Goal: Task Accomplishment & Management: Manage account settings

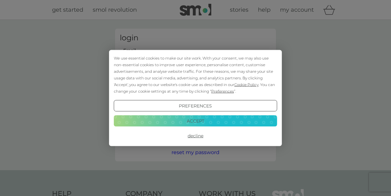
type input "[EMAIL_ADDRESS][DOMAIN_NAME]"
click at [189, 137] on button "Decline" at bounding box center [195, 135] width 163 height 11
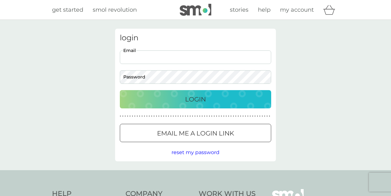
type input "[EMAIL_ADDRESS][DOMAIN_NAME]"
click at [183, 102] on div "Login" at bounding box center [195, 99] width 139 height 10
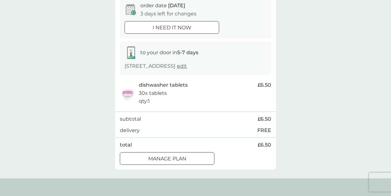
scroll to position [67, 0]
click at [173, 160] on button "Manage plan" at bounding box center [167, 158] width 95 height 13
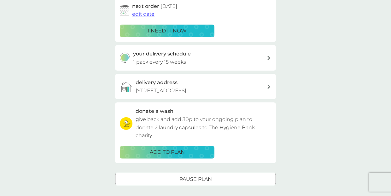
scroll to position [110, 0]
click at [194, 62] on div "your delivery schedule 1 pack every 15 weeks" at bounding box center [200, 58] width 134 height 16
select select "105"
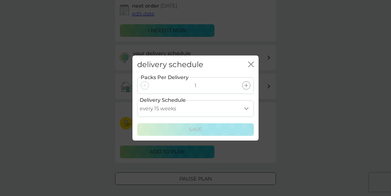
click at [249, 63] on icon "close" at bounding box center [251, 65] width 6 height 6
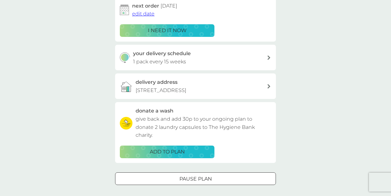
click at [147, 15] on span "edit date" at bounding box center [143, 14] width 22 height 6
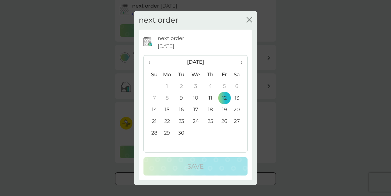
click at [243, 61] on span "›" at bounding box center [239, 62] width 6 height 13
click at [195, 110] on td "15" at bounding box center [196, 110] width 15 height 12
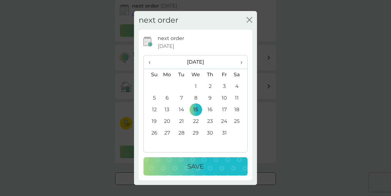
click at [189, 165] on p "Save" at bounding box center [195, 167] width 16 height 10
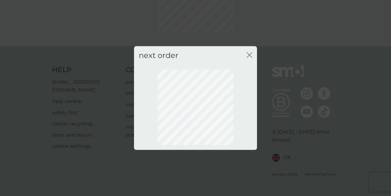
scroll to position [68, 0]
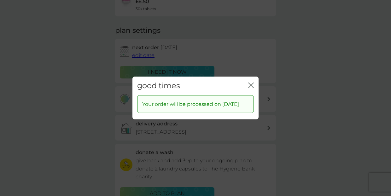
click at [253, 83] on icon "close" at bounding box center [251, 86] width 6 height 6
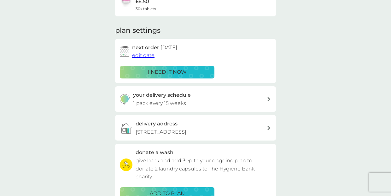
click at [68, 0] on div "your smol plans dishwasher tablets £6.50 30x tablets plan settings next order 1…" at bounding box center [195, 102] width 391 height 301
